Goal: Information Seeking & Learning: Learn about a topic

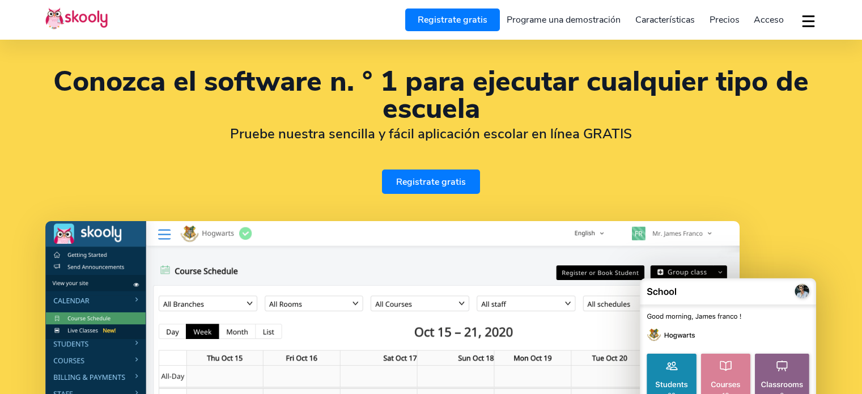
select select "es"
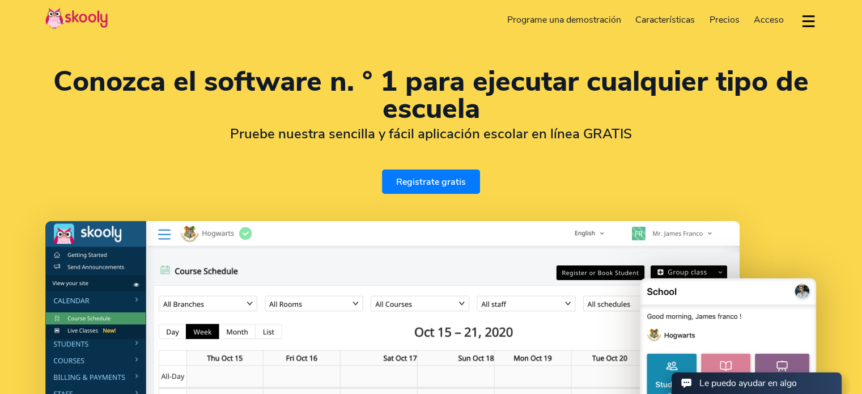
select select "52"
select select "[GEOGRAPHIC_DATA]"
select select "[GEOGRAPHIC_DATA]/[GEOGRAPHIC_DATA]"
select select "es"
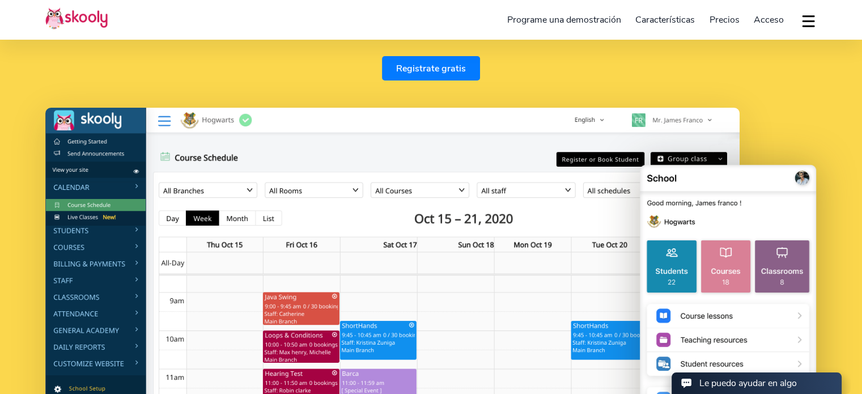
select select "52"
select select "[GEOGRAPHIC_DATA]"
select select "[GEOGRAPHIC_DATA]/[GEOGRAPHIC_DATA]"
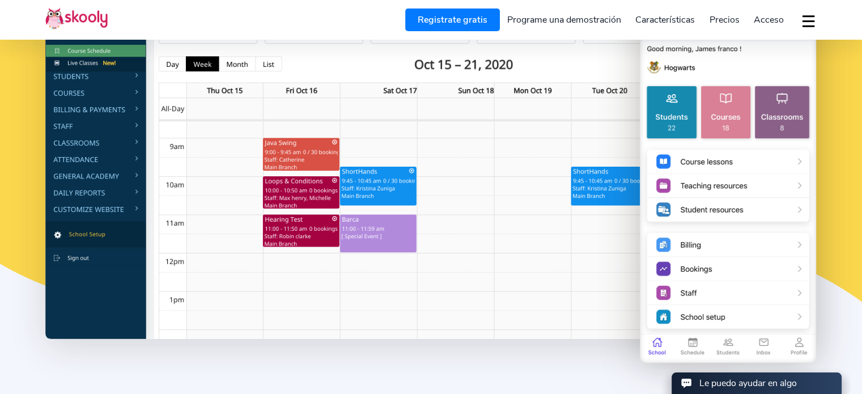
scroll to position [283, 0]
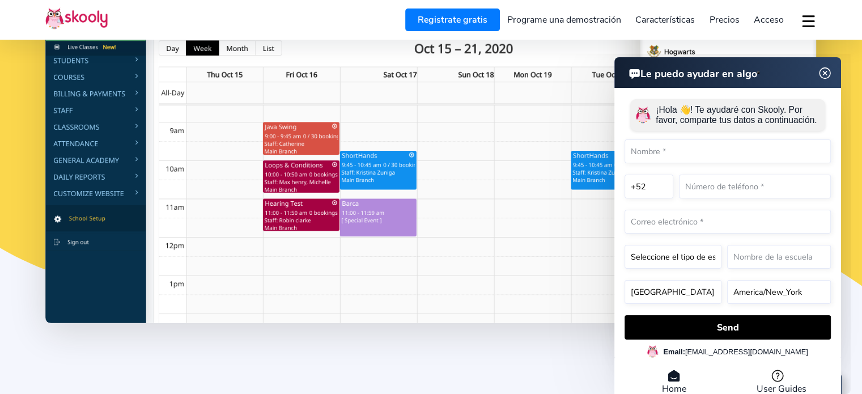
click at [822, 69] on img at bounding box center [825, 73] width 22 height 14
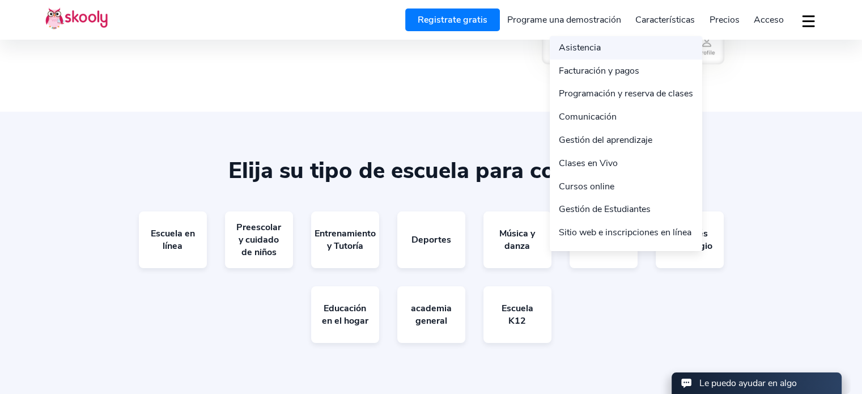
scroll to position [2040, 0]
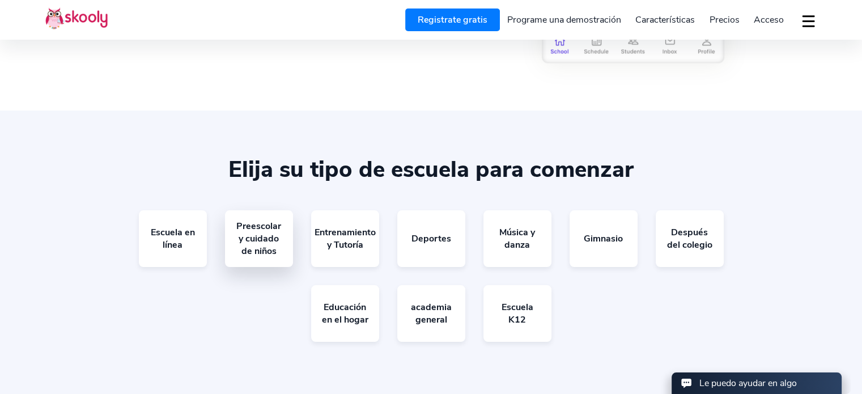
click at [274, 226] on link "Preescolar y cuidado de niños" at bounding box center [259, 238] width 68 height 57
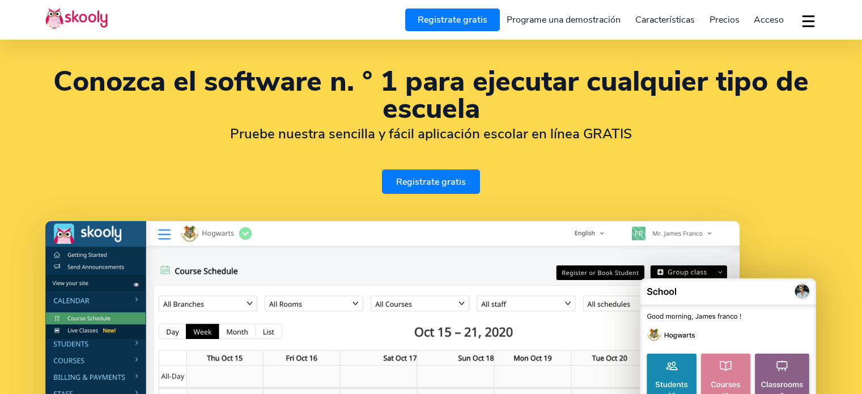
select select "es"
click at [731, 15] on span "Precios" at bounding box center [724, 20] width 30 height 12
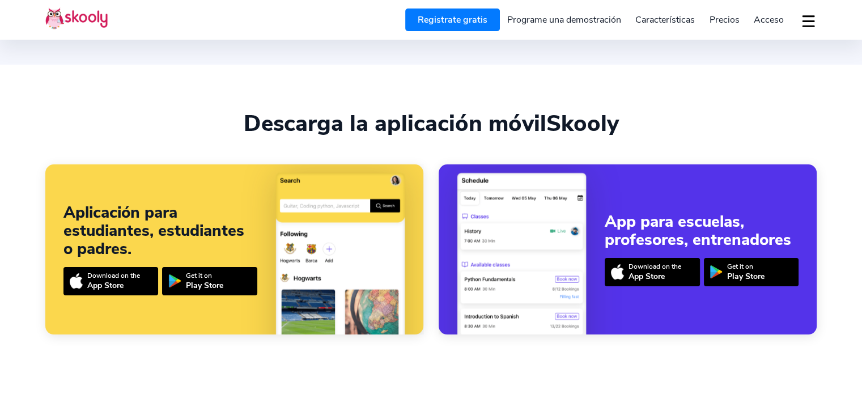
select select "52"
select select "[GEOGRAPHIC_DATA]"
select select "[GEOGRAPHIC_DATA]/[GEOGRAPHIC_DATA]"
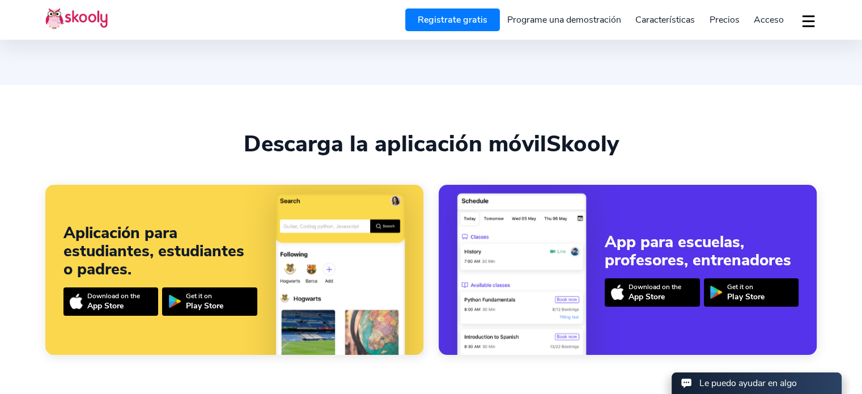
scroll to position [2380, 0]
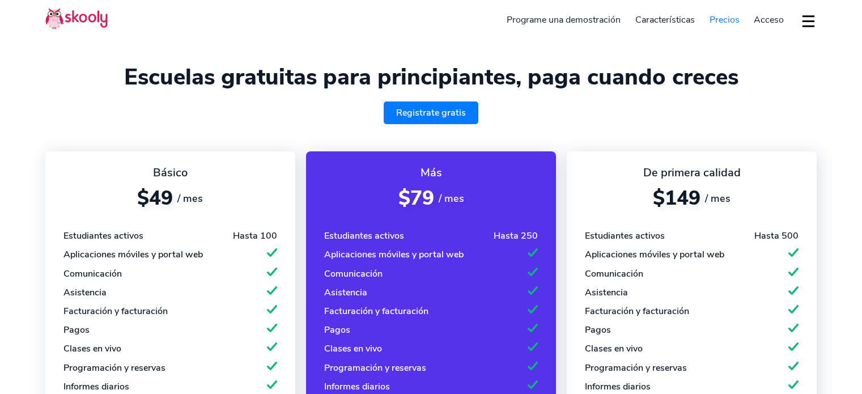
select select "es"
select select "52"
select select "[GEOGRAPHIC_DATA]"
select select "[GEOGRAPHIC_DATA]/[GEOGRAPHIC_DATA]"
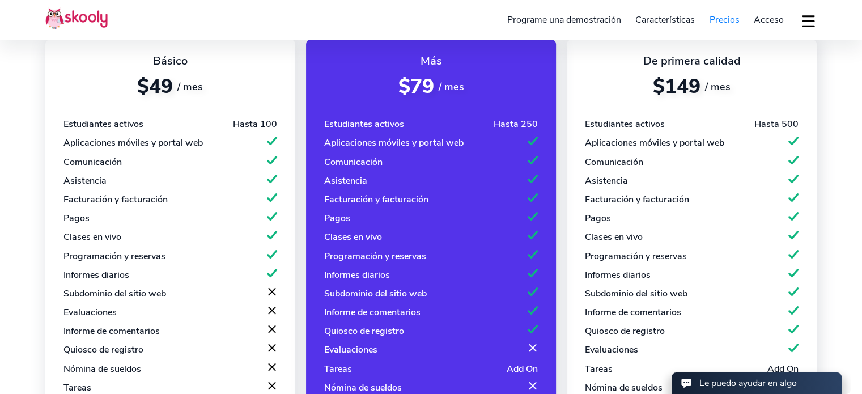
scroll to position [113, 0]
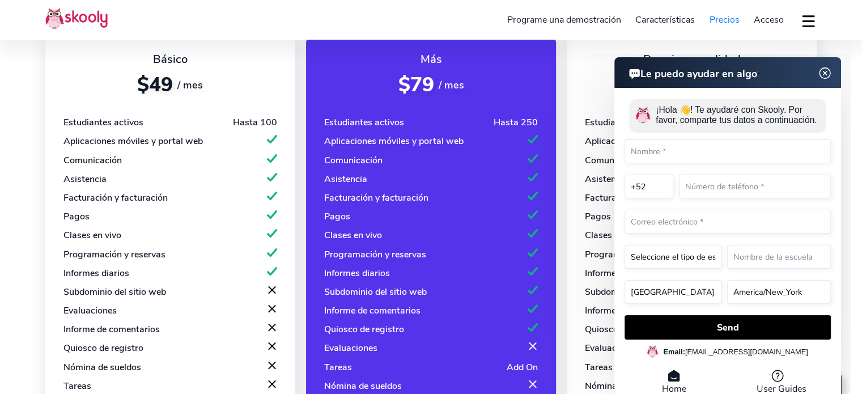
click at [826, 76] on img at bounding box center [825, 73] width 22 height 14
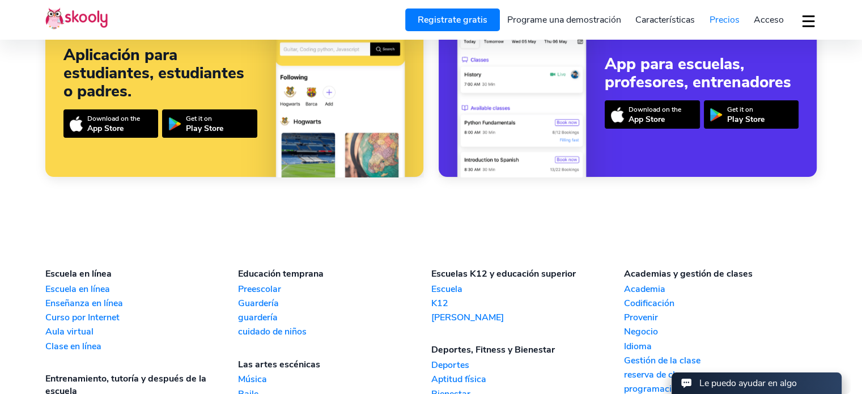
scroll to position [1247, 0]
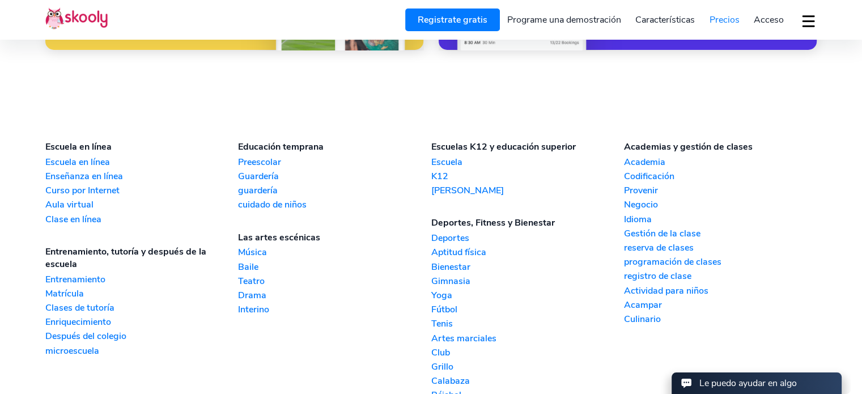
click at [272, 170] on link "Guardería" at bounding box center [334, 176] width 193 height 12
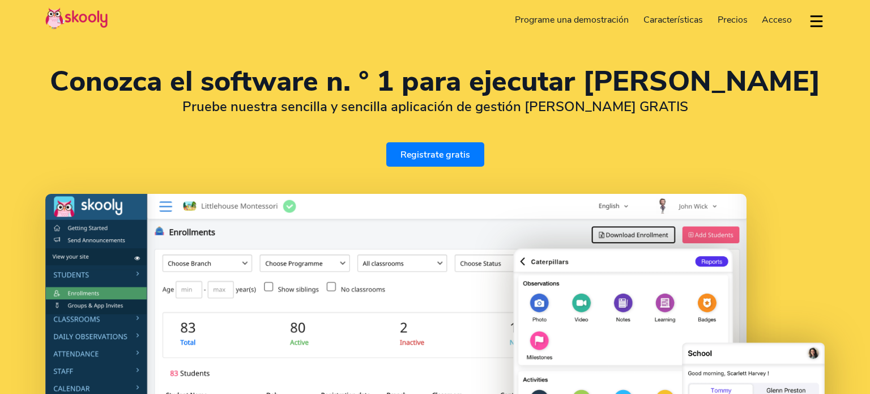
select select "es"
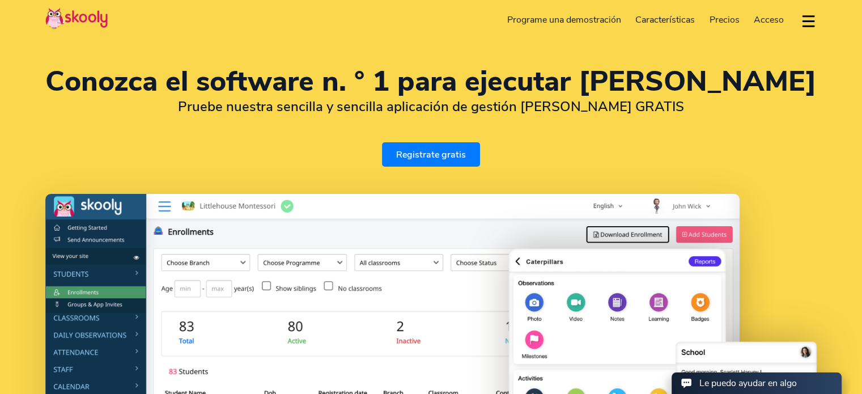
select select "52"
select select "[GEOGRAPHIC_DATA]"
select select "[GEOGRAPHIC_DATA]/[GEOGRAPHIC_DATA]"
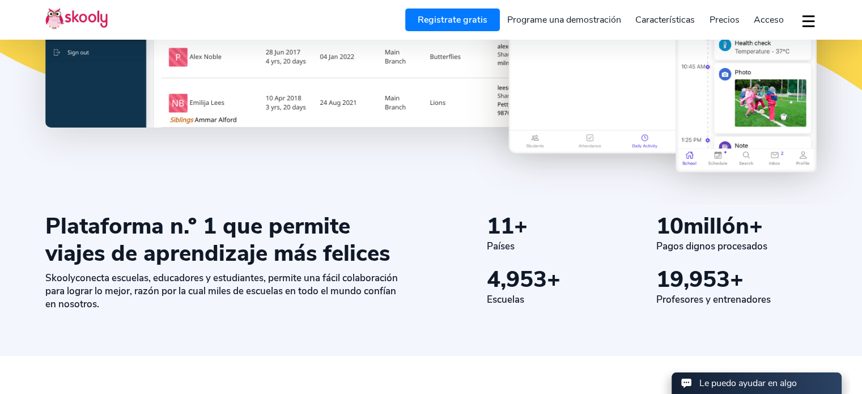
scroll to position [453, 0]
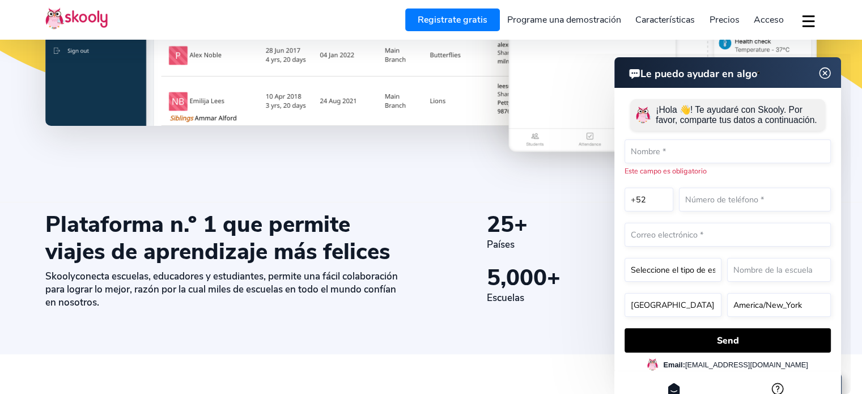
click at [826, 69] on img at bounding box center [825, 73] width 22 height 14
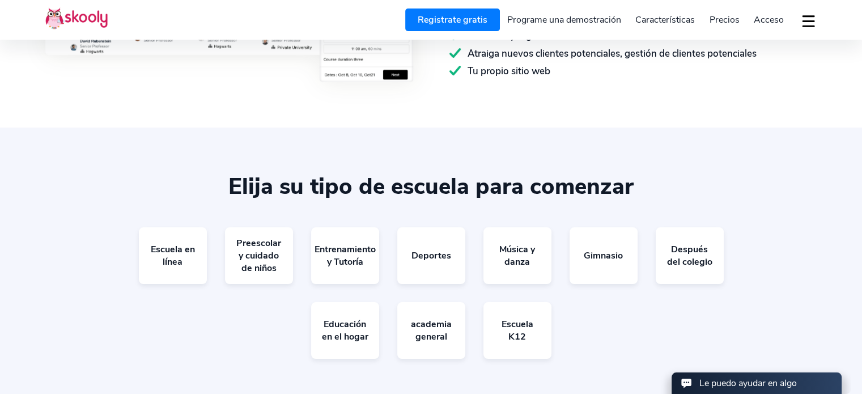
scroll to position [2663, 0]
